Goal: Task Accomplishment & Management: Complete application form

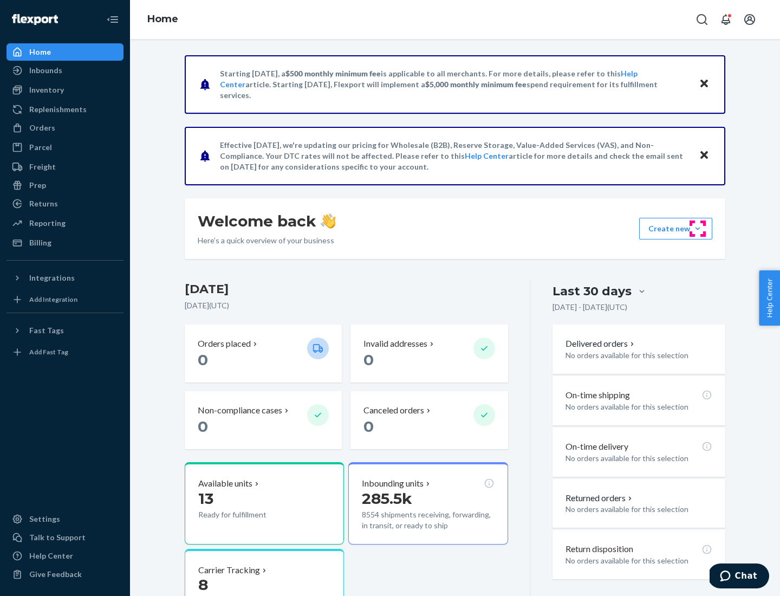
click at [698, 229] on button "Create new Create new inbound Create new order Create new product" at bounding box center [675, 229] width 73 height 22
click at [65, 70] on div "Inbounds" at bounding box center [65, 70] width 115 height 15
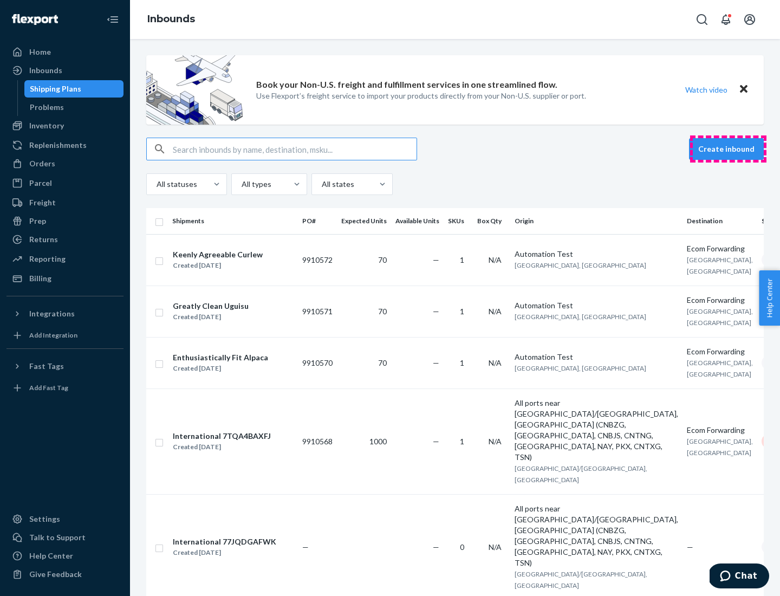
click at [728, 149] on button "Create inbound" at bounding box center [726, 149] width 75 height 22
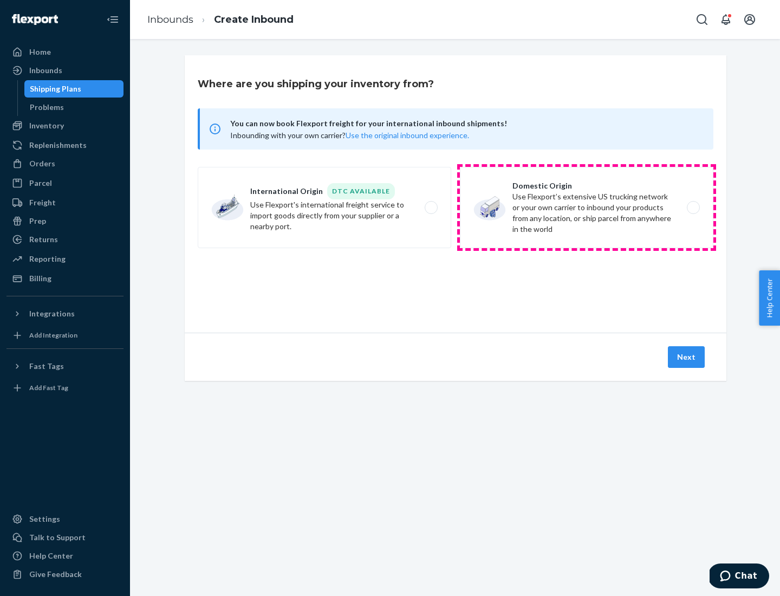
click at [587, 207] on label "Domestic Origin Use Flexport’s extensive US trucking network or your own carrie…" at bounding box center [587, 207] width 254 height 81
click at [693, 207] on input "Domestic Origin Use Flexport’s extensive US trucking network or your own carrie…" at bounding box center [696, 207] width 7 height 7
radio input "true"
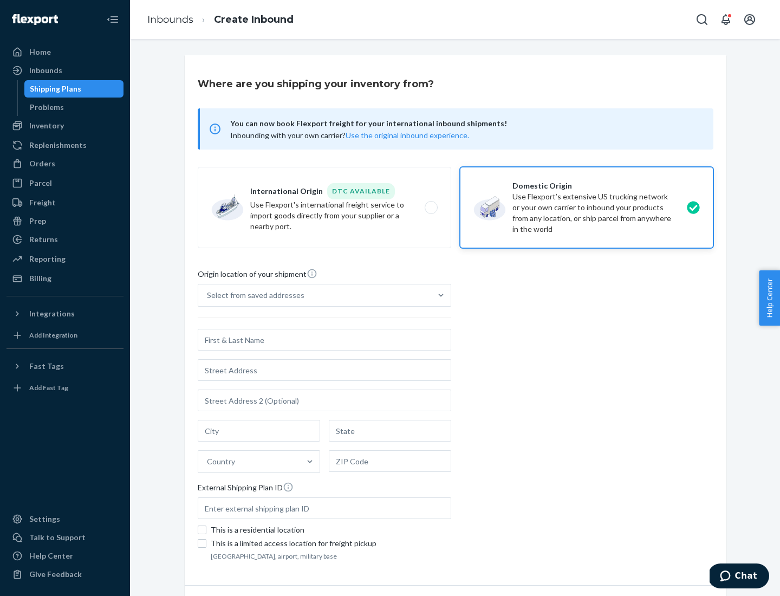
click at [315, 295] on div "Select from saved addresses" at bounding box center [314, 295] width 233 height 22
click at [208, 295] on input "Select from saved addresses" at bounding box center [207, 295] width 1 height 11
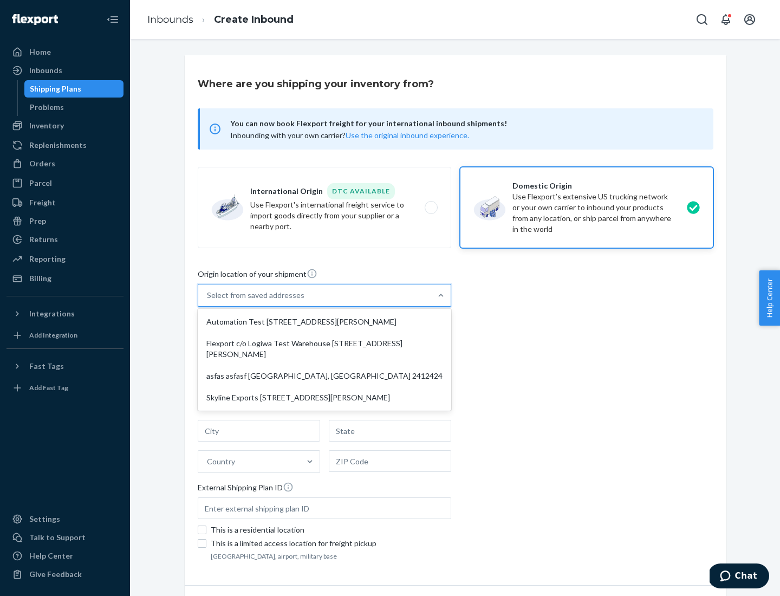
scroll to position [4, 0]
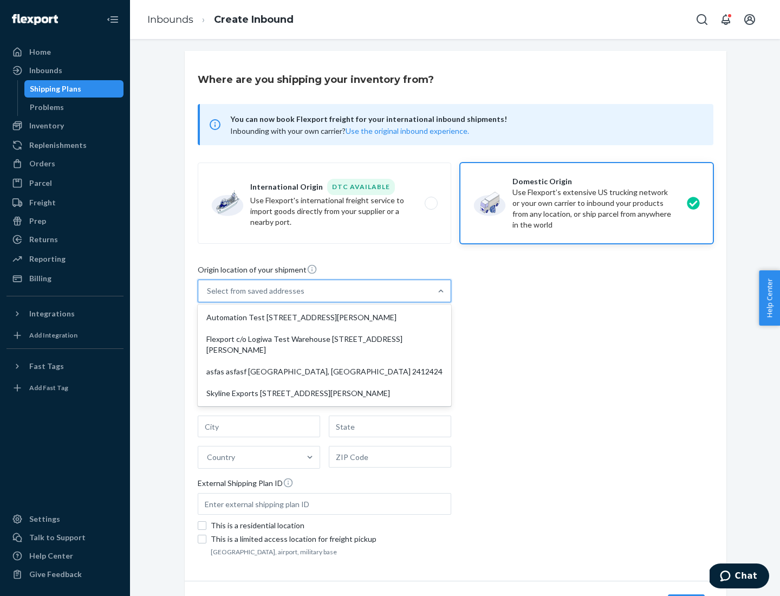
click at [324, 317] on div "Automation Test [STREET_ADDRESS][PERSON_NAME]" at bounding box center [324, 318] width 249 height 22
click at [208, 296] on input "option Automation Test [STREET_ADDRESS][PERSON_NAME] focused, 1 of 4. 4 results…" at bounding box center [207, 290] width 1 height 11
type input "Automation Test"
type input "9th Floor"
type input "[GEOGRAPHIC_DATA]"
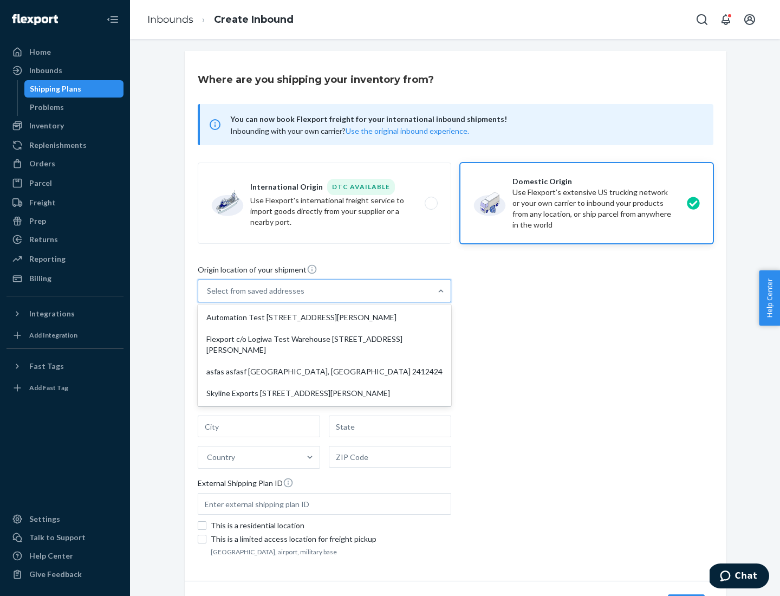
type input "CA"
type input "94104"
type input "[STREET_ADDRESS][PERSON_NAME]"
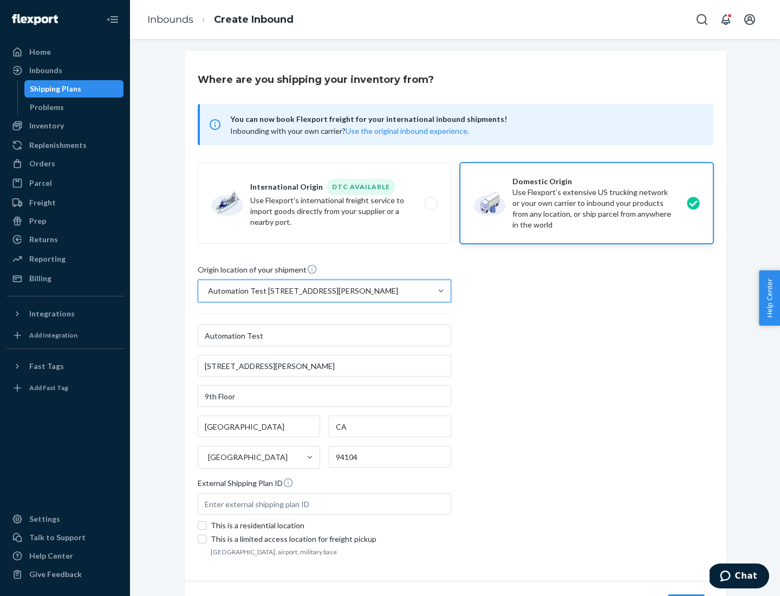
scroll to position [63, 0]
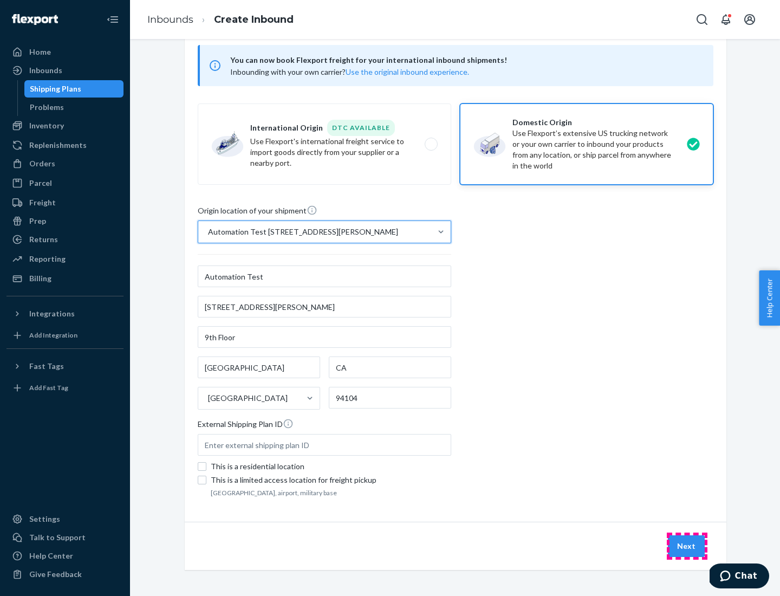
click at [687, 546] on button "Next" at bounding box center [686, 546] width 37 height 22
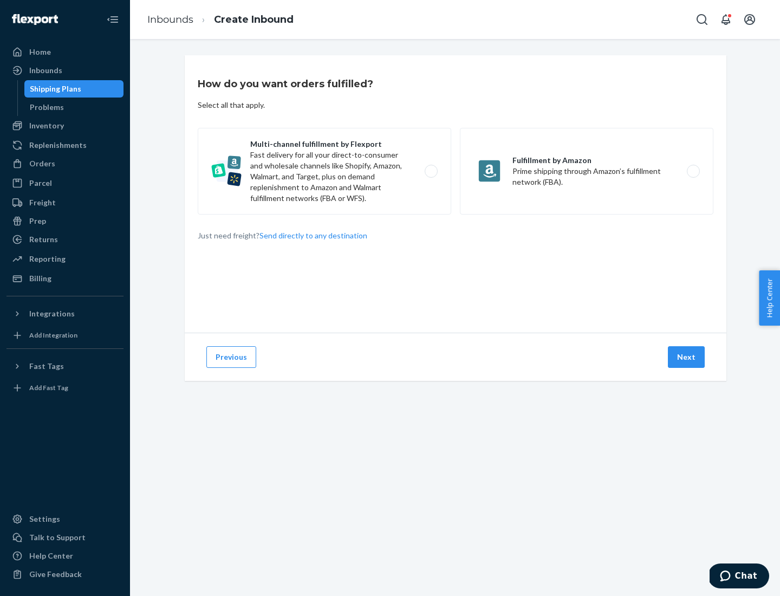
click at [324, 171] on label "Multi-channel fulfillment by Flexport Fast delivery for all your direct-to-cons…" at bounding box center [325, 171] width 254 height 87
click at [431, 171] on input "Multi-channel fulfillment by Flexport Fast delivery for all your direct-to-cons…" at bounding box center [434, 171] width 7 height 7
radio input "true"
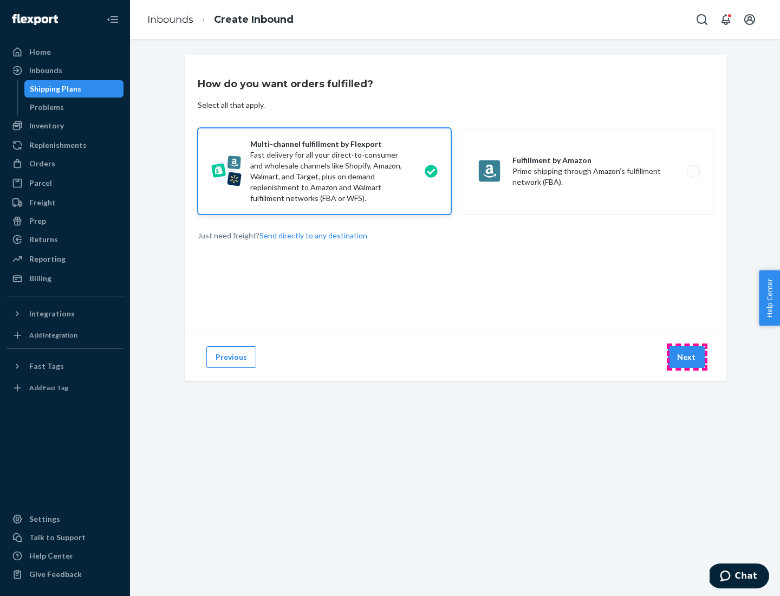
click at [687, 357] on button "Next" at bounding box center [686, 357] width 37 height 22
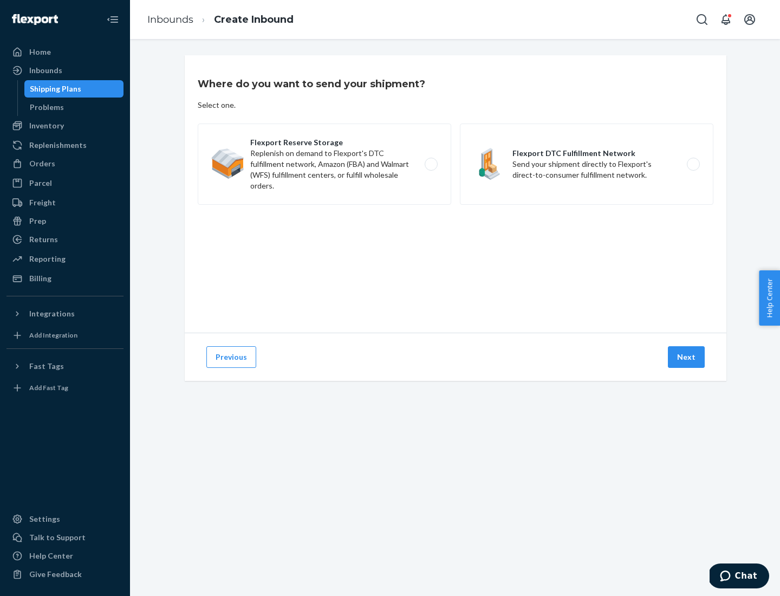
click at [587, 164] on label "Flexport DTC Fulfillment Network Send your shipment directly to Flexport's dire…" at bounding box center [587, 164] width 254 height 81
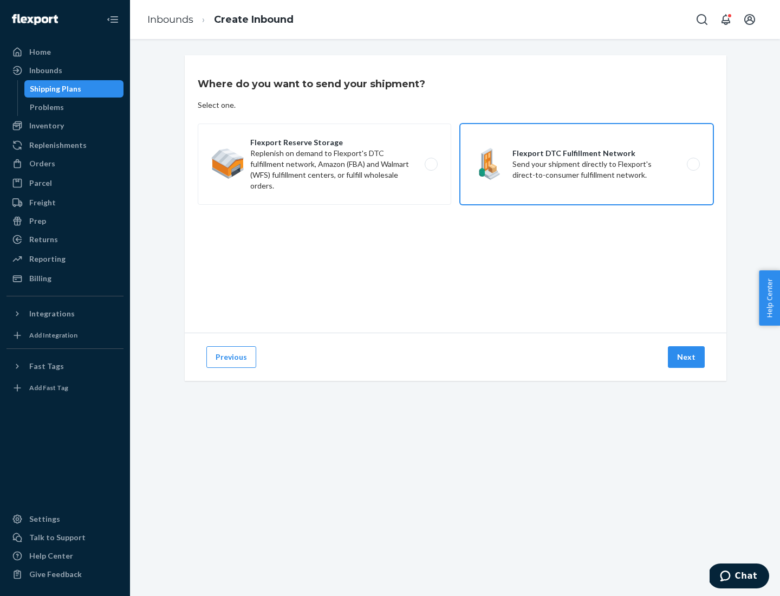
click at [693, 164] on input "Flexport DTC Fulfillment Network Send your shipment directly to Flexport's dire…" at bounding box center [696, 164] width 7 height 7
radio input "true"
click at [687, 357] on button "Next" at bounding box center [686, 357] width 37 height 22
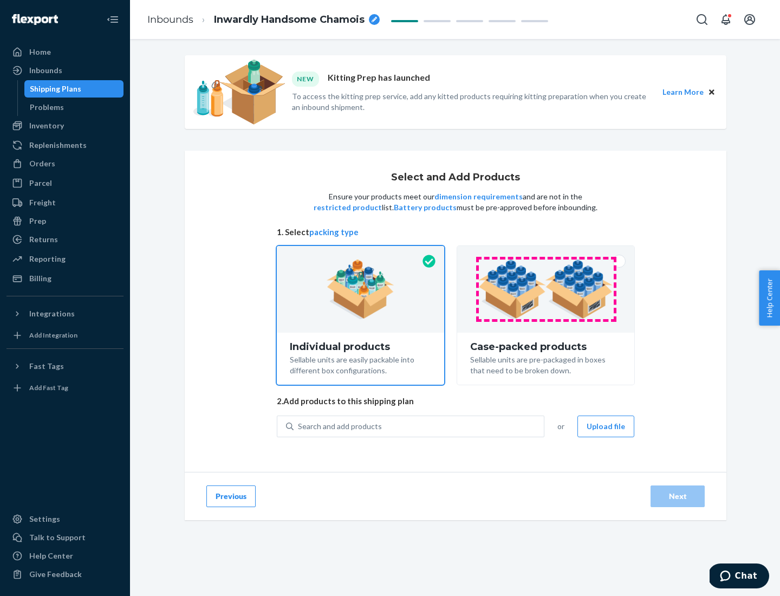
click at [546, 289] on img at bounding box center [545, 289] width 135 height 60
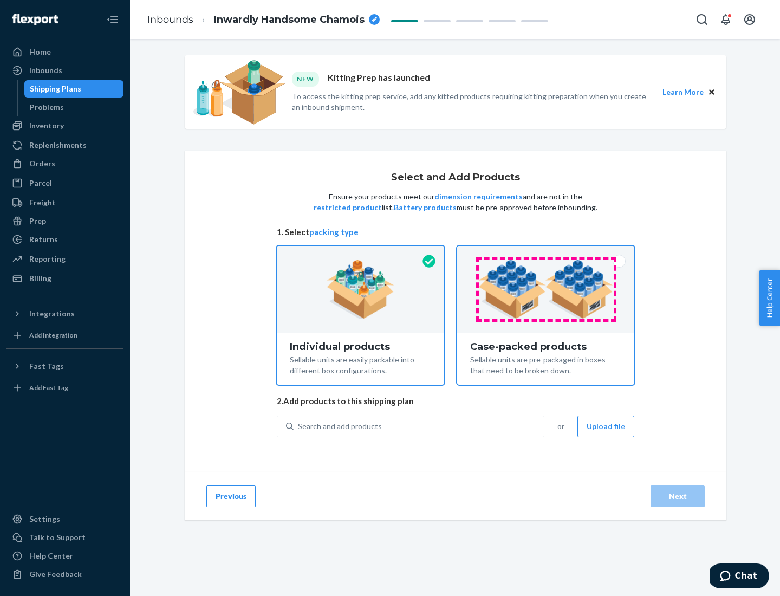
click at [546, 253] on input "Case-packed products Sellable units are pre-packaged in boxes that need to be b…" at bounding box center [545, 249] width 7 height 7
radio input "true"
radio input "false"
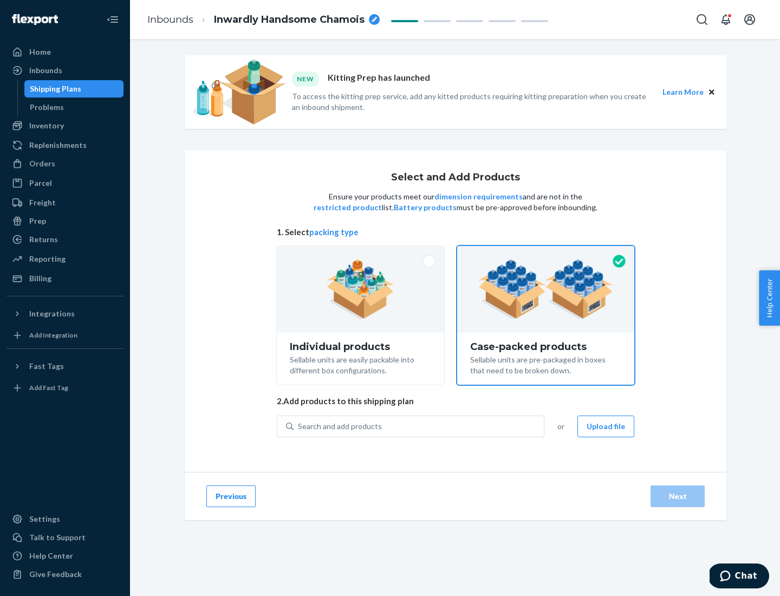
click at [419, 426] on div "Search and add products" at bounding box center [419, 427] width 250 height 20
click at [299, 426] on input "Search and add products" at bounding box center [298, 426] width 1 height 11
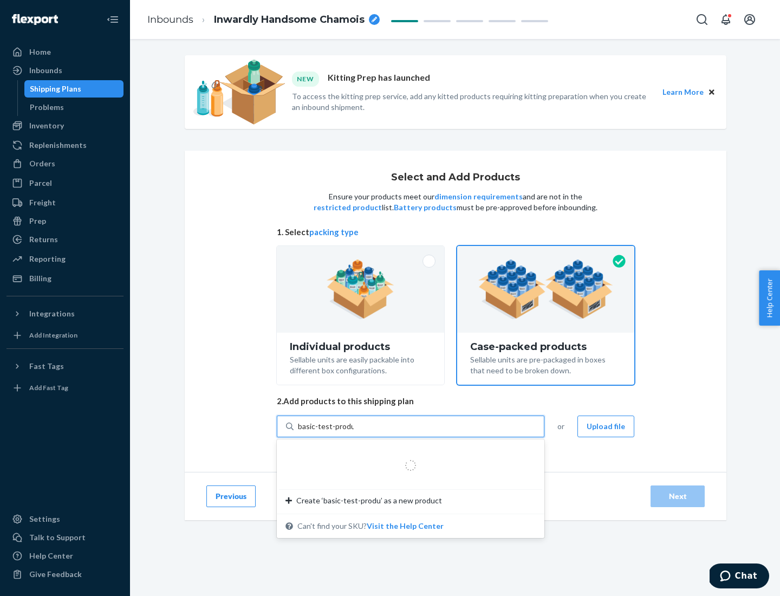
type input "basic-test-product-1"
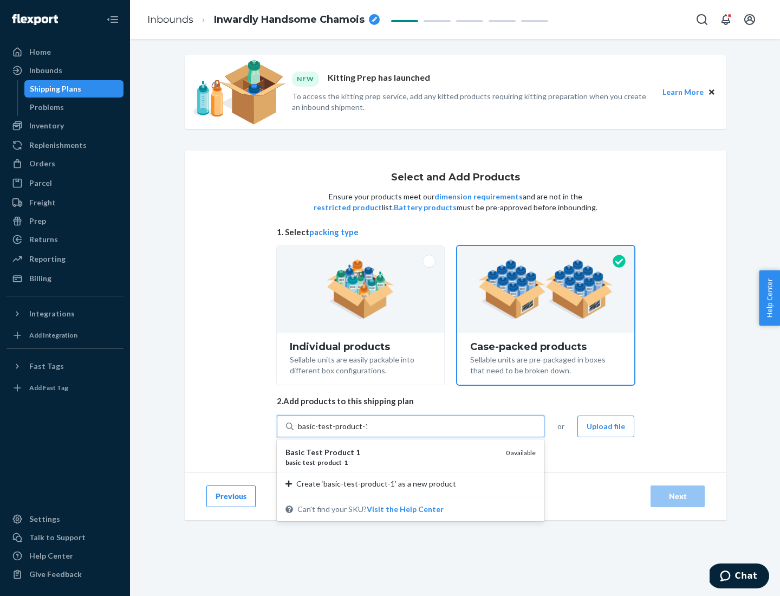
click at [392, 462] on div "basic - test - product - 1" at bounding box center [391, 462] width 212 height 9
click at [367, 432] on input "basic-test-product-1" at bounding box center [332, 426] width 69 height 11
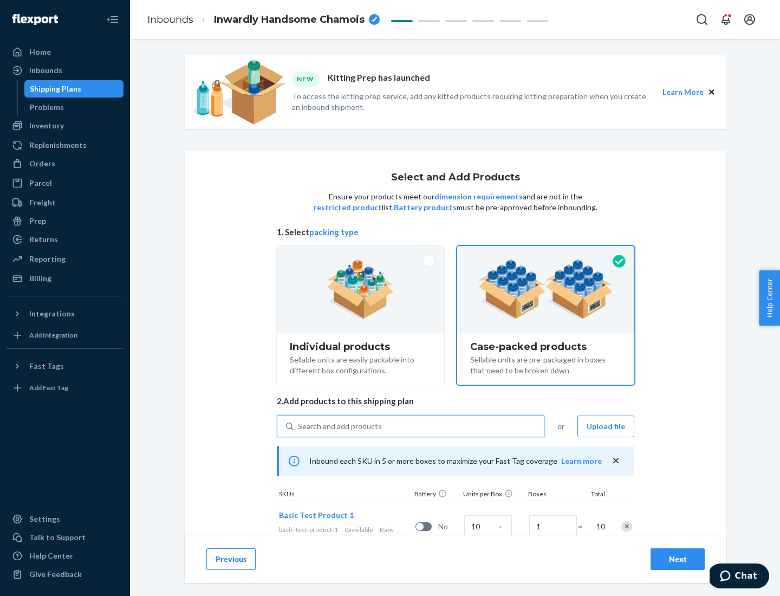
scroll to position [39, 0]
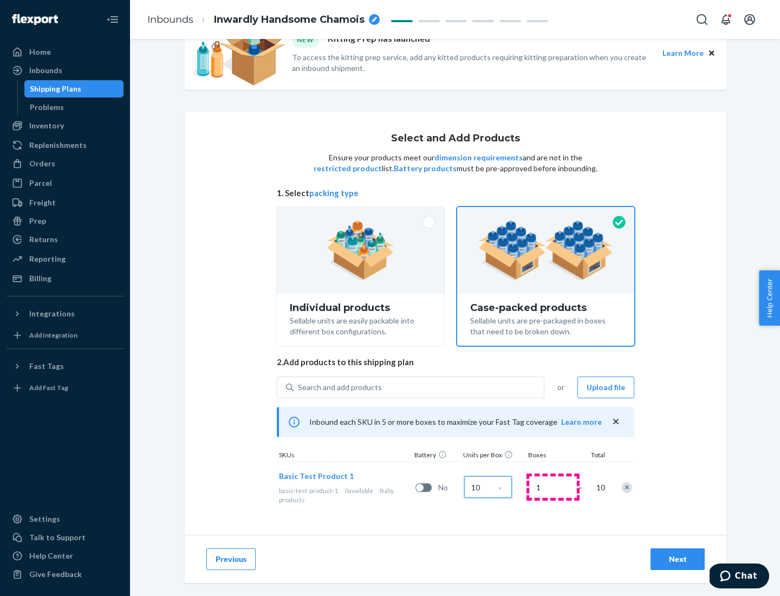
type input "10"
type input "7"
click at [678, 559] on div "Next" at bounding box center [678, 559] width 36 height 11
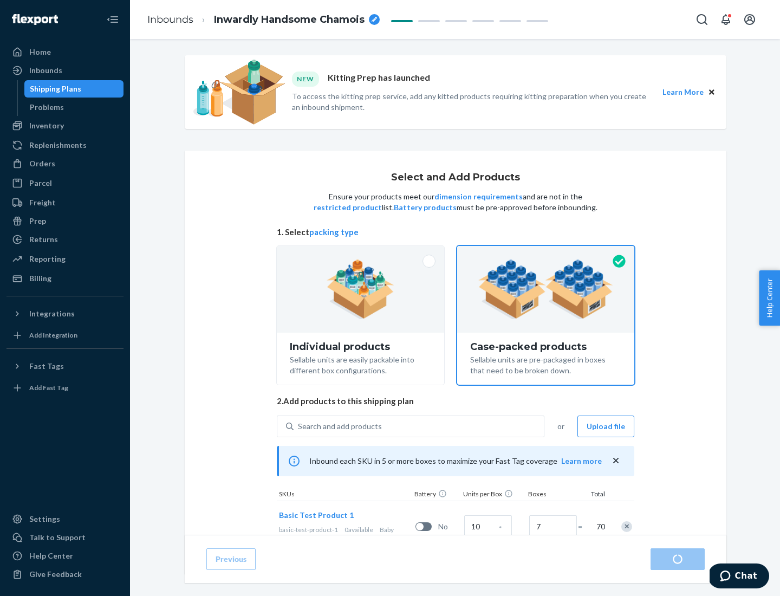
radio input "true"
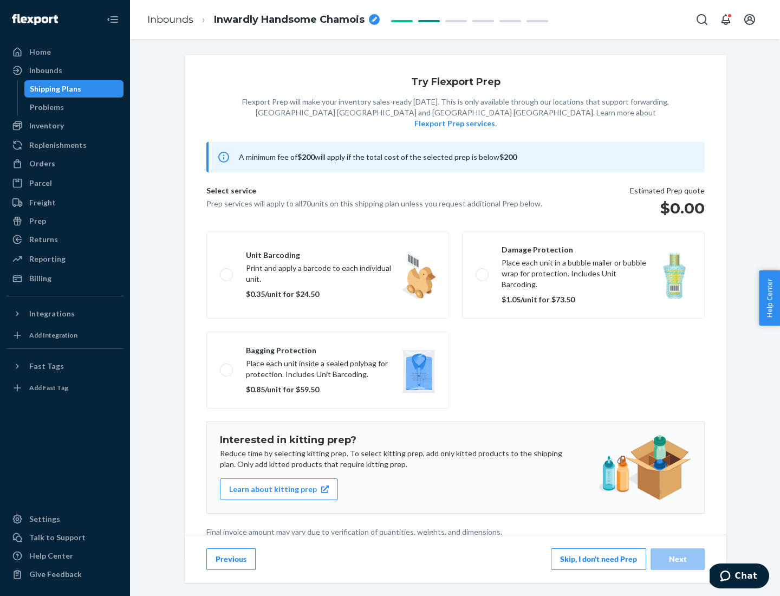
scroll to position [3, 0]
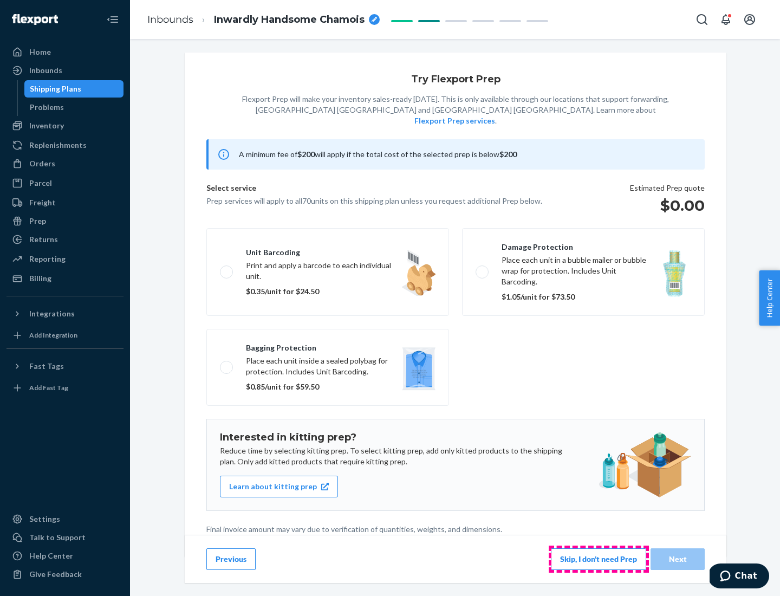
click at [599, 558] on button "Skip, I don't need Prep" at bounding box center [598, 559] width 95 height 22
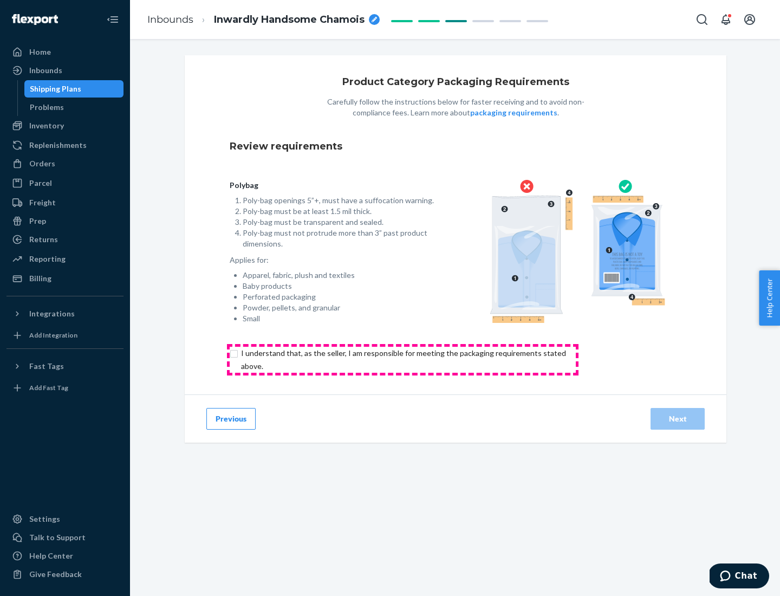
click at [402, 359] on input "checkbox" at bounding box center [410, 360] width 360 height 26
checkbox input "true"
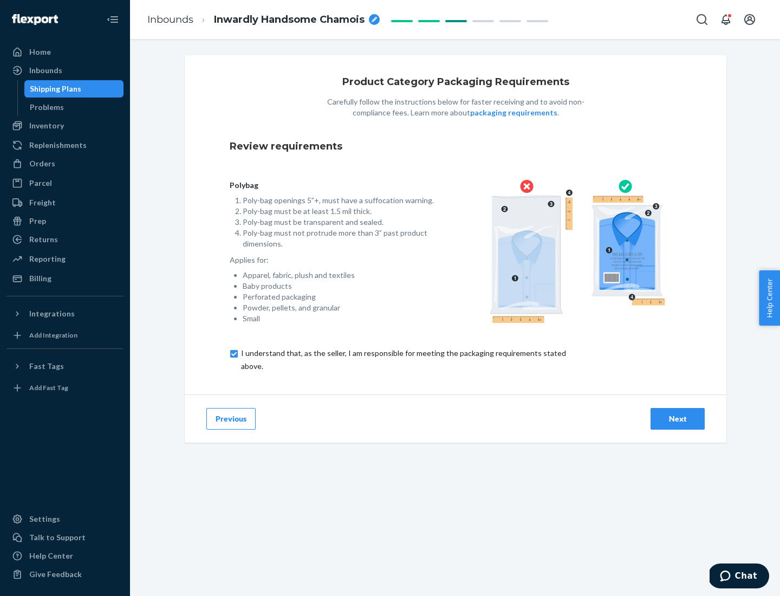
click at [678, 418] on div "Next" at bounding box center [678, 418] width 36 height 11
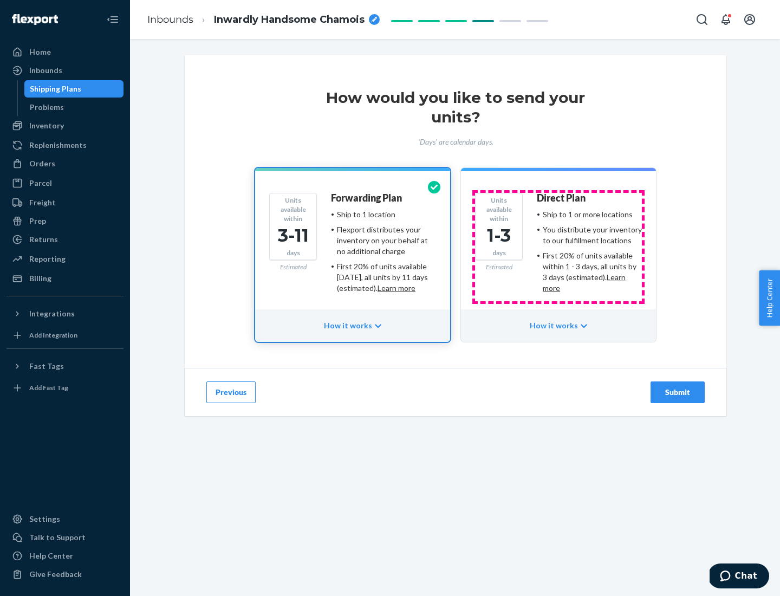
click at [558, 247] on ul "Ship to 1 or more locations You distribute your inventory to our fulfillment lo…" at bounding box center [589, 251] width 105 height 85
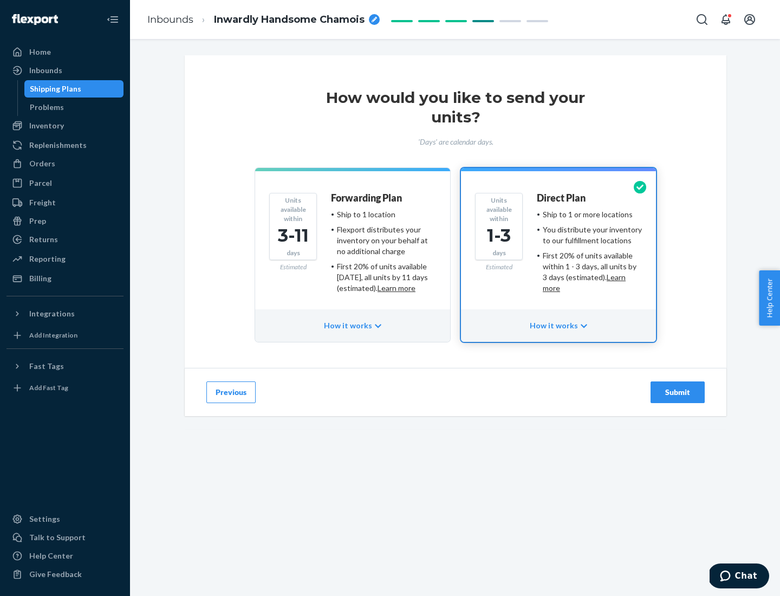
click at [678, 392] on div "Submit" at bounding box center [678, 392] width 36 height 11
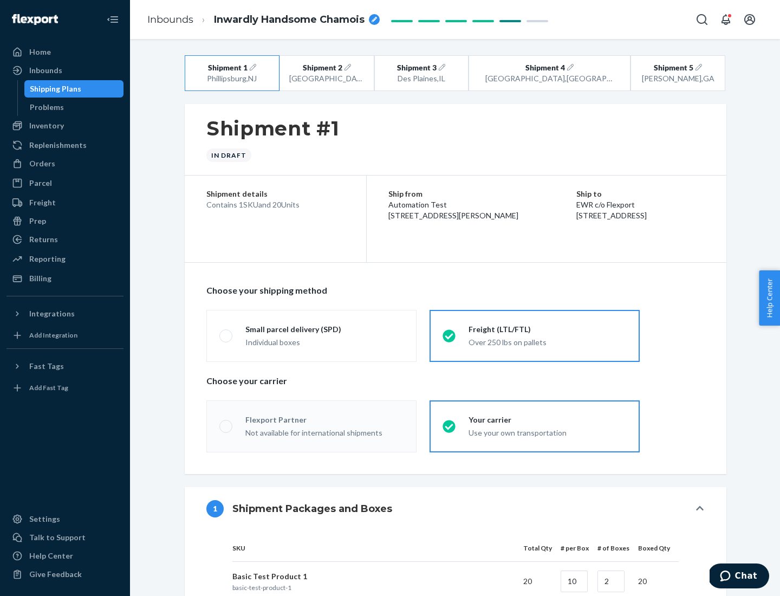
radio input "true"
radio input "false"
radio input "true"
radio input "false"
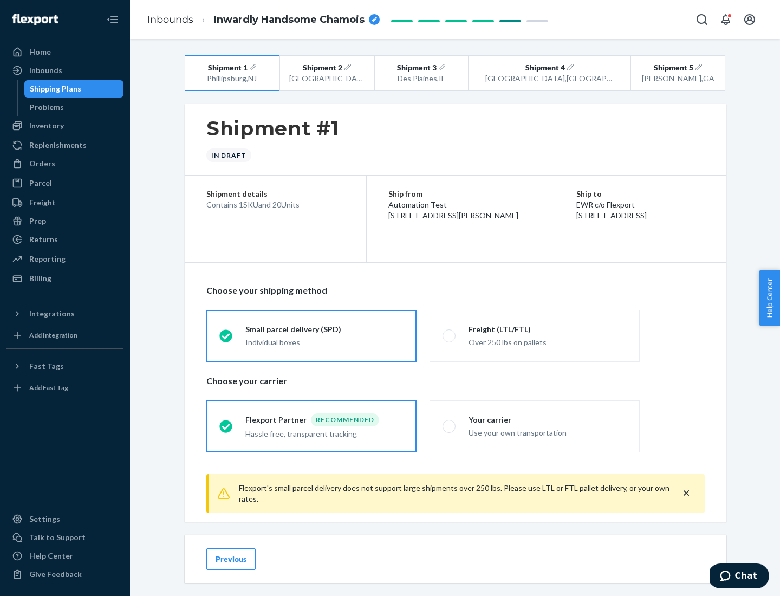
scroll to position [12, 0]
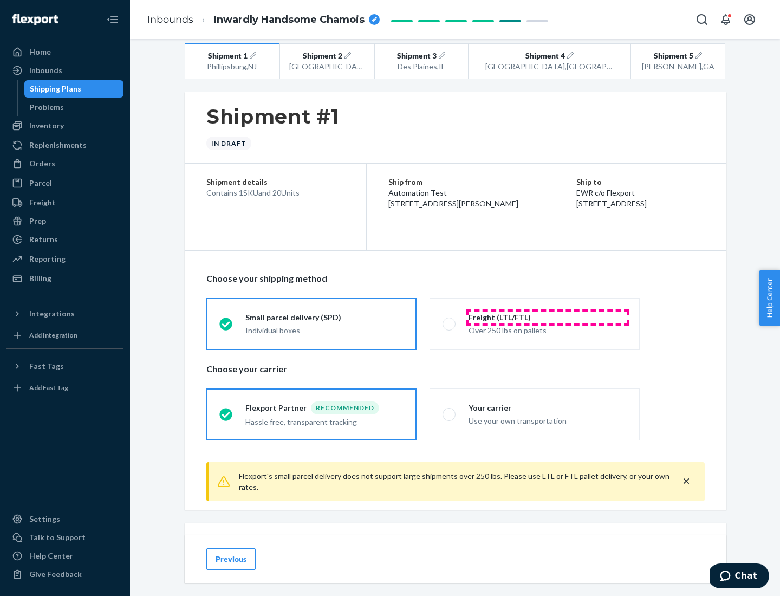
click at [548, 317] on div "Freight (LTL/FTL)" at bounding box center [548, 317] width 158 height 11
click at [450, 320] on input "Freight (LTL/FTL) Over 250 lbs on pallets" at bounding box center [446, 323] width 7 height 7
radio input "true"
radio input "false"
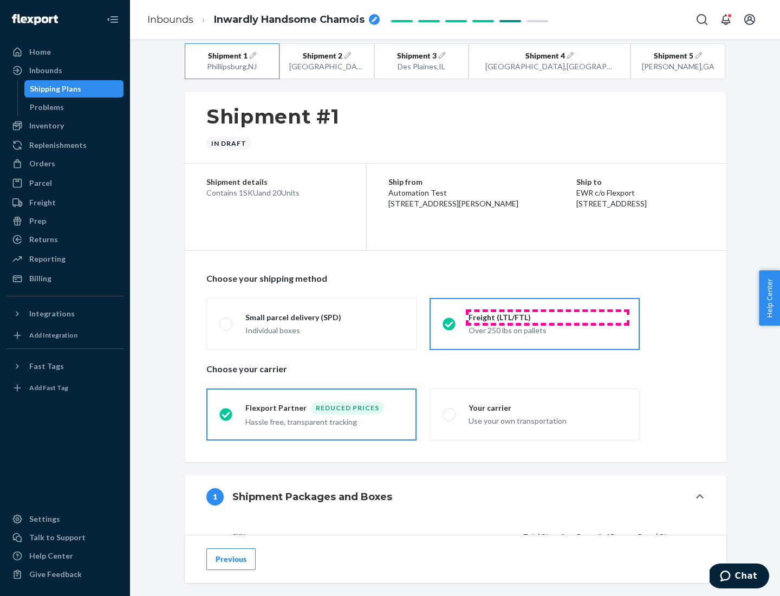
scroll to position [102, 0]
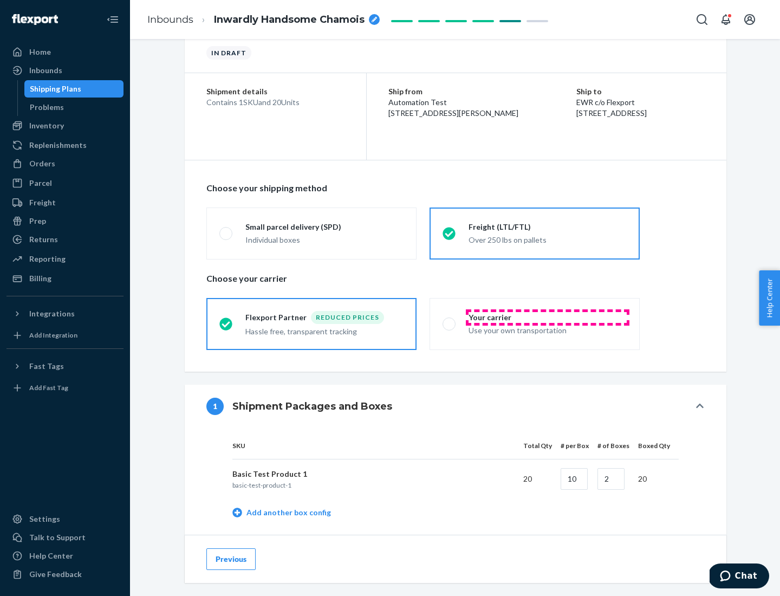
click at [548, 317] on div "Your carrier" at bounding box center [548, 317] width 158 height 11
click at [450, 320] on input "Your carrier Use your own transportation" at bounding box center [446, 323] width 7 height 7
radio input "true"
radio input "false"
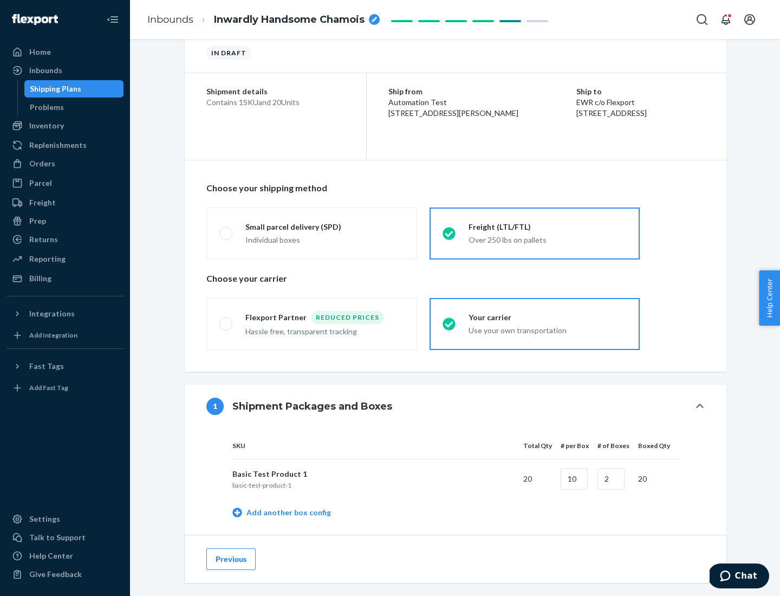
scroll to position [342, 0]
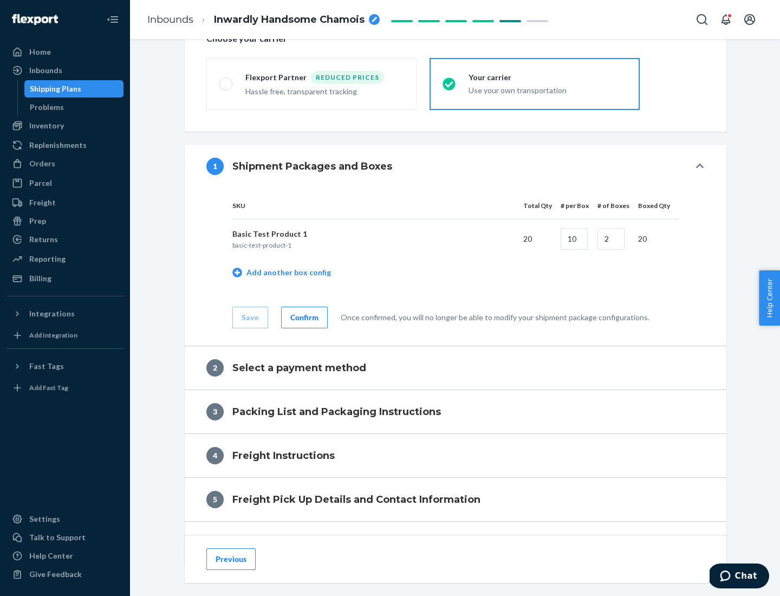
click at [303, 317] on div "Confirm" at bounding box center [304, 317] width 28 height 11
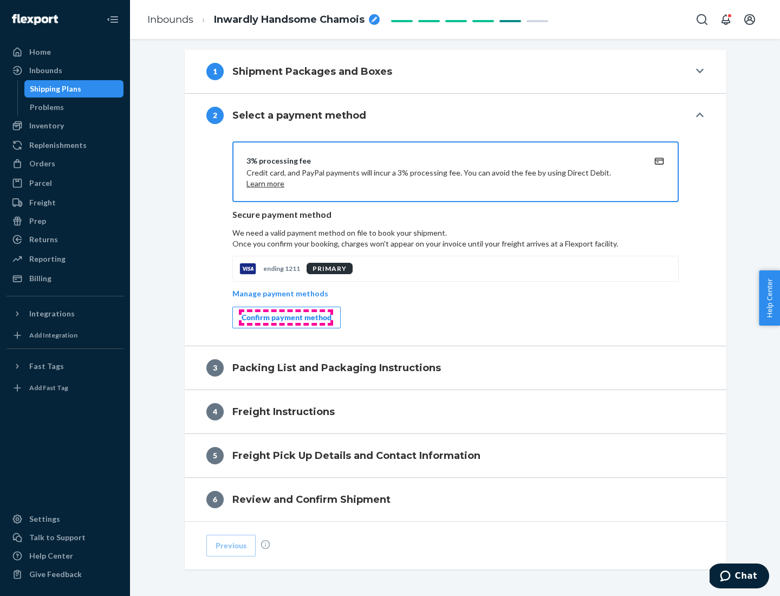
click at [285, 317] on div "Confirm payment method" at bounding box center [287, 317] width 90 height 11
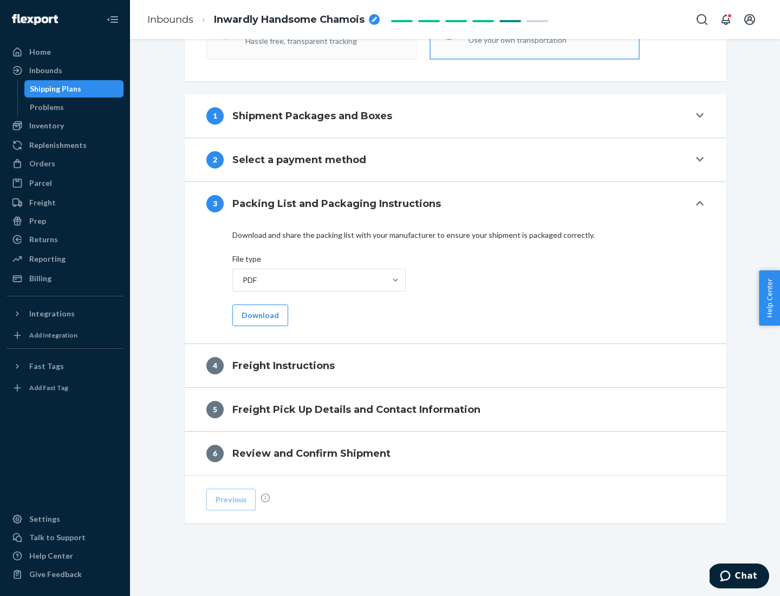
scroll to position [391, 0]
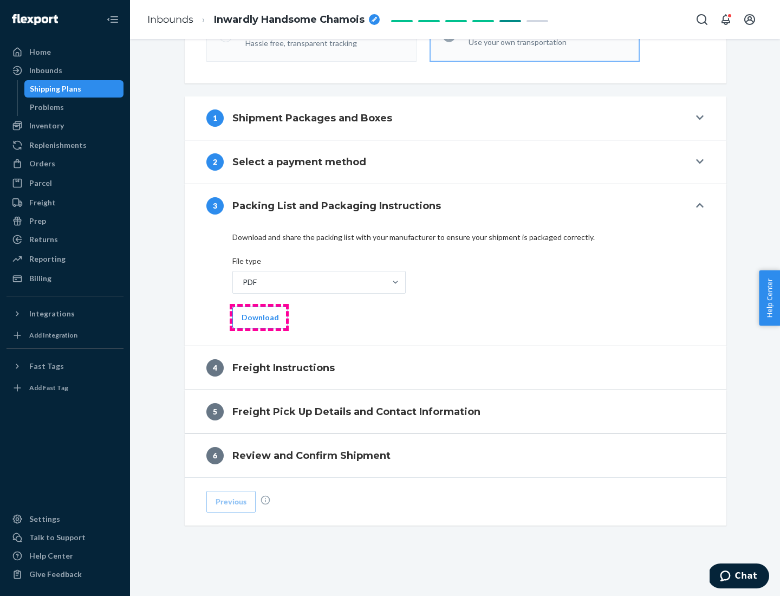
click at [259, 317] on button "Download" at bounding box center [260, 318] width 56 height 22
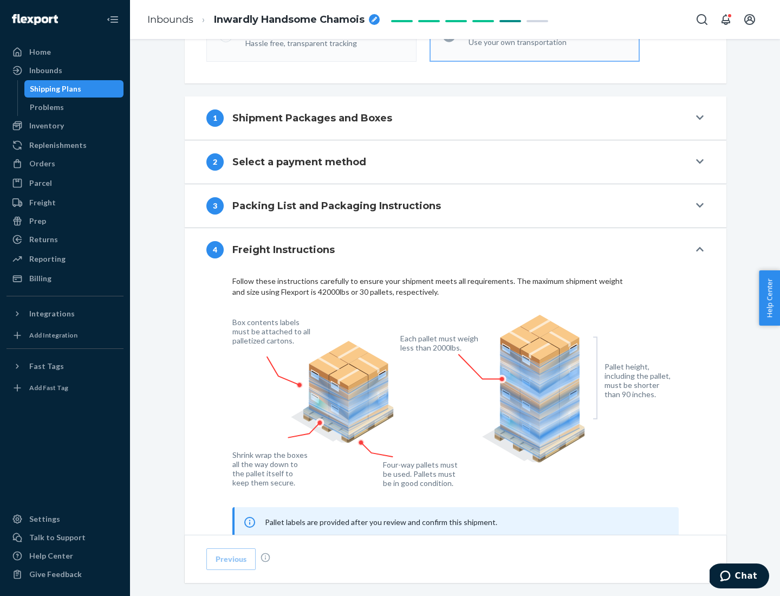
scroll to position [655, 0]
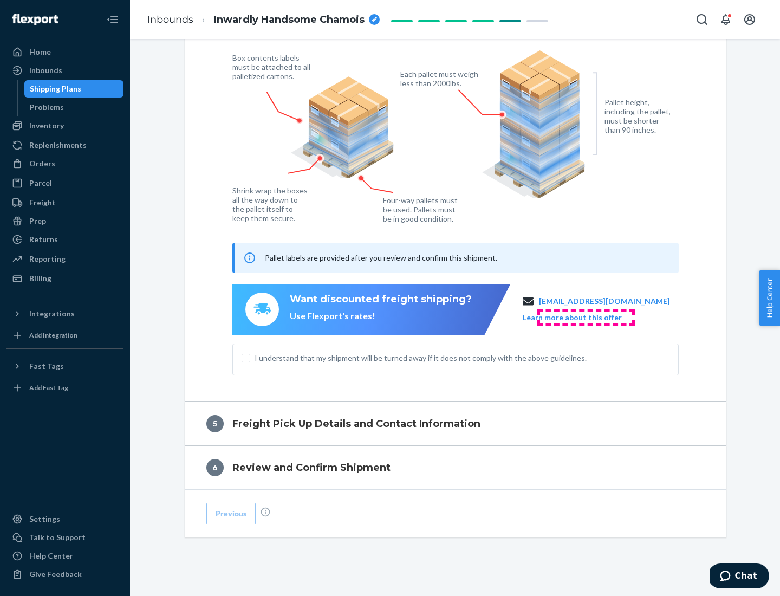
click at [586, 317] on button "Learn more about this offer" at bounding box center [572, 317] width 99 height 11
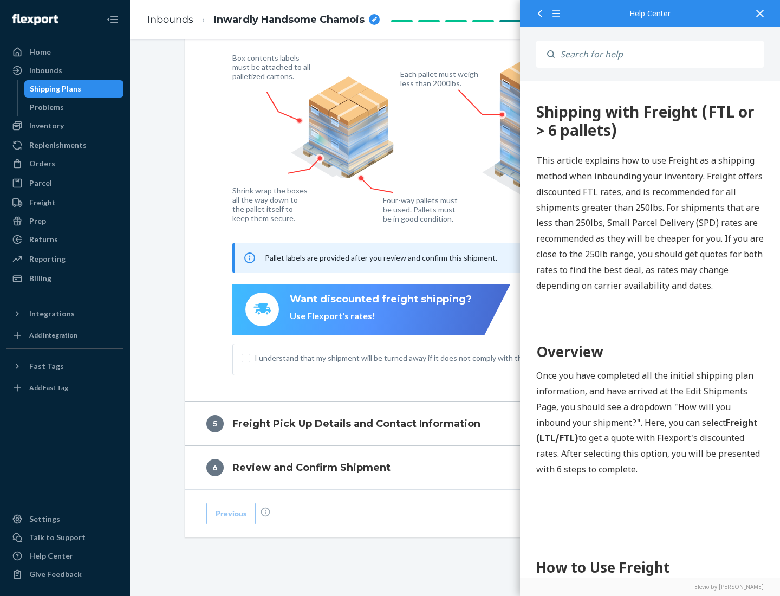
scroll to position [669, 0]
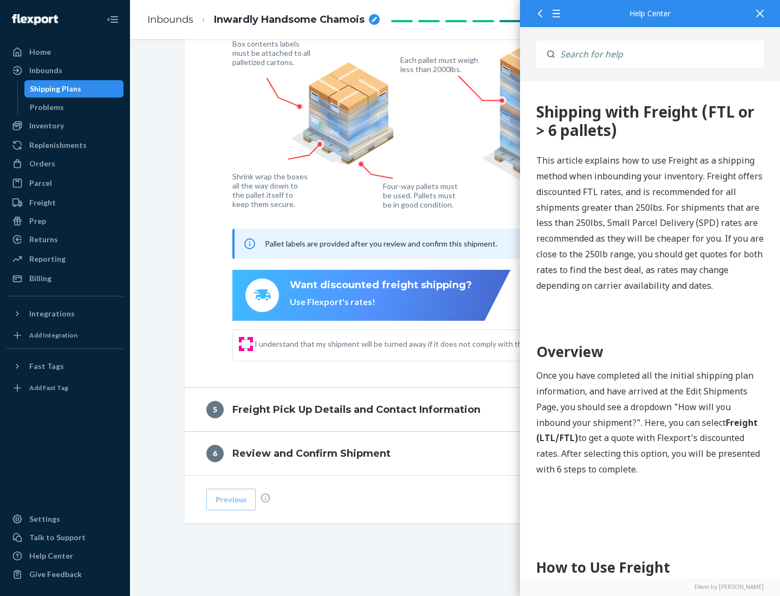
click at [246, 343] on input "I understand that my shipment will be turned away if it does not comply with th…" at bounding box center [246, 344] width 9 height 9
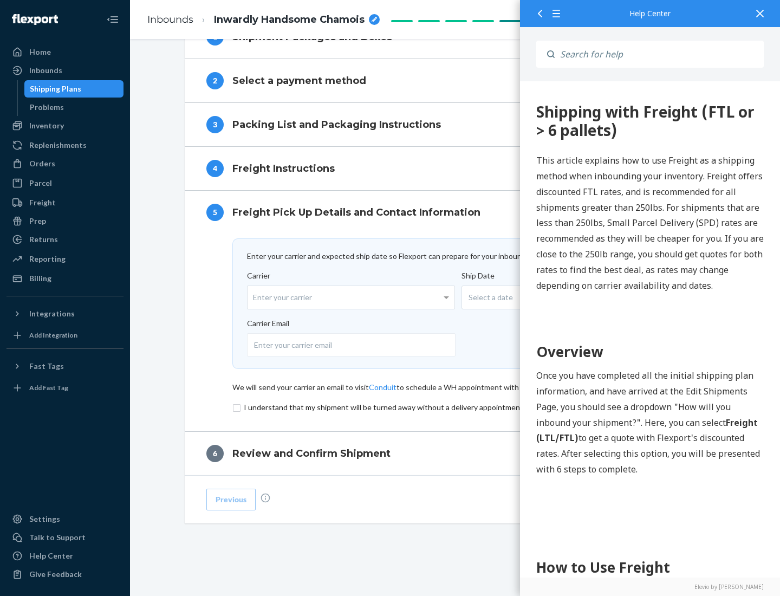
scroll to position [472, 0]
click at [456, 407] on input "checkbox" at bounding box center [455, 407] width 446 height 13
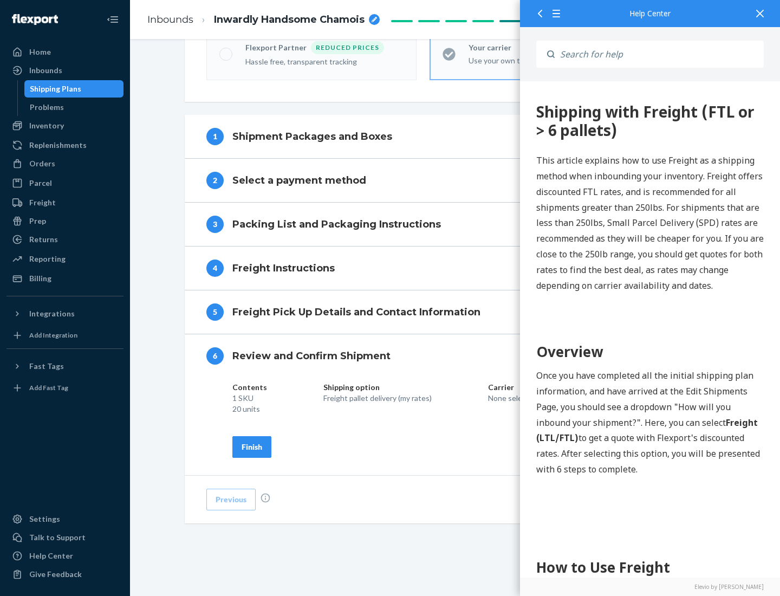
scroll to position [372, 0]
click at [252, 446] on div "Finish" at bounding box center [252, 446] width 21 height 11
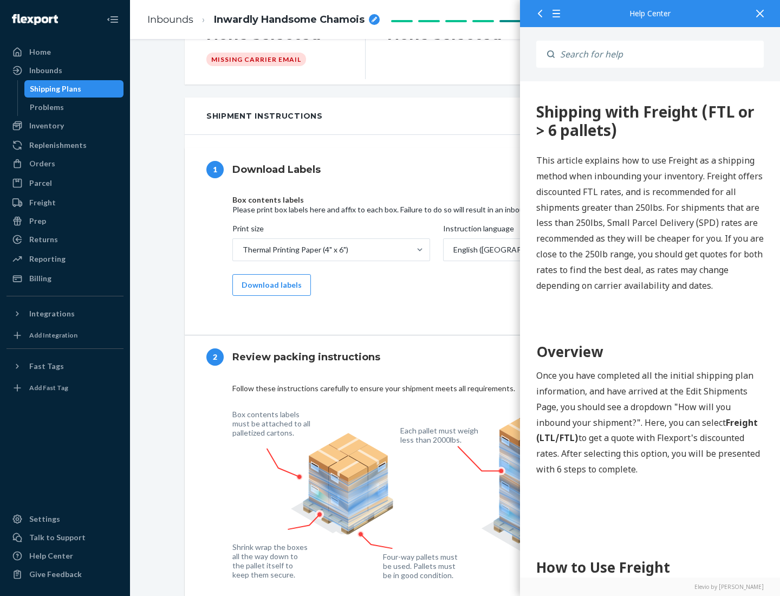
scroll to position [0, 0]
